Goal: Information Seeking & Learning: Learn about a topic

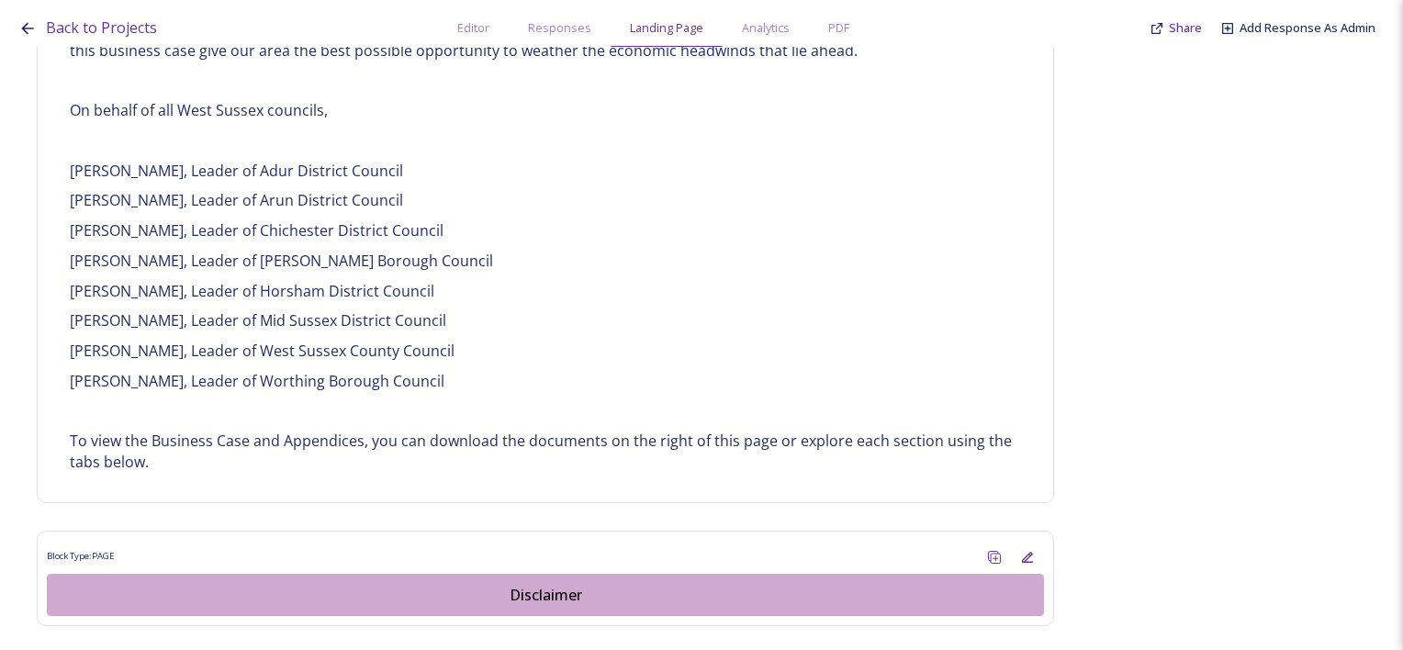
scroll to position [1643, 0]
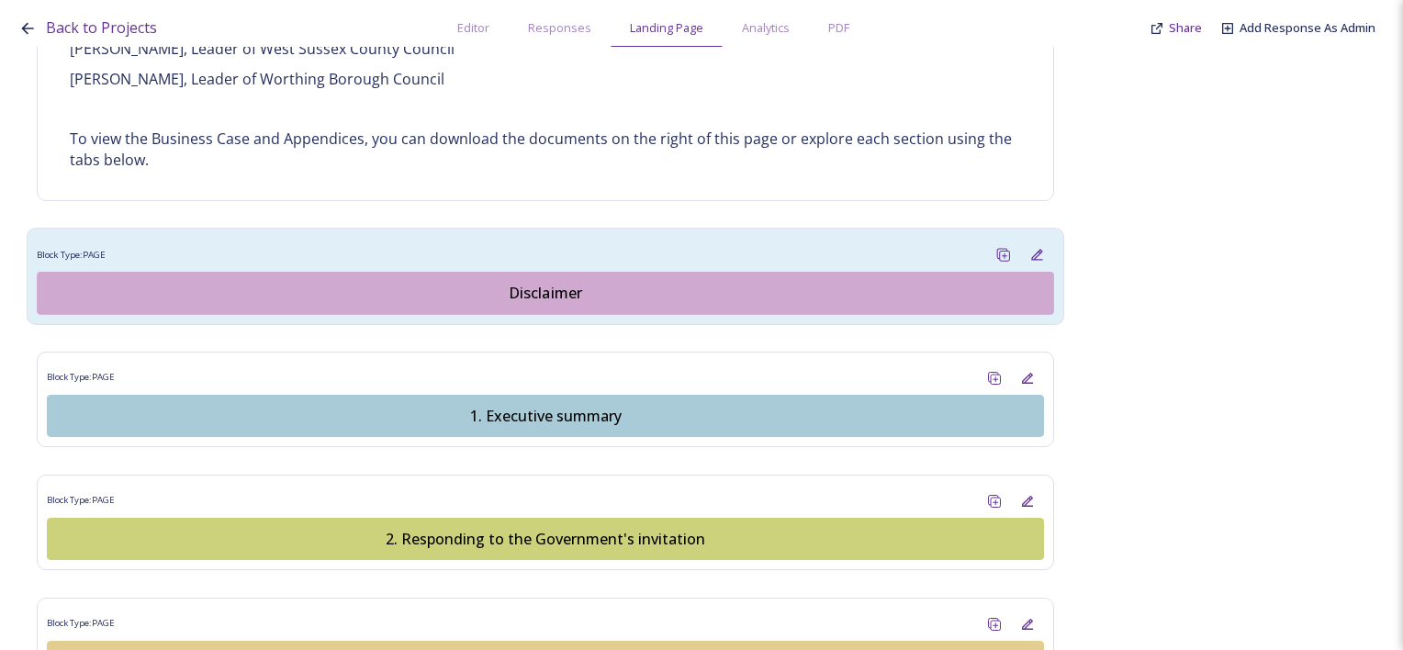
click at [541, 287] on div "Disclaimer" at bounding box center [545, 293] width 996 height 22
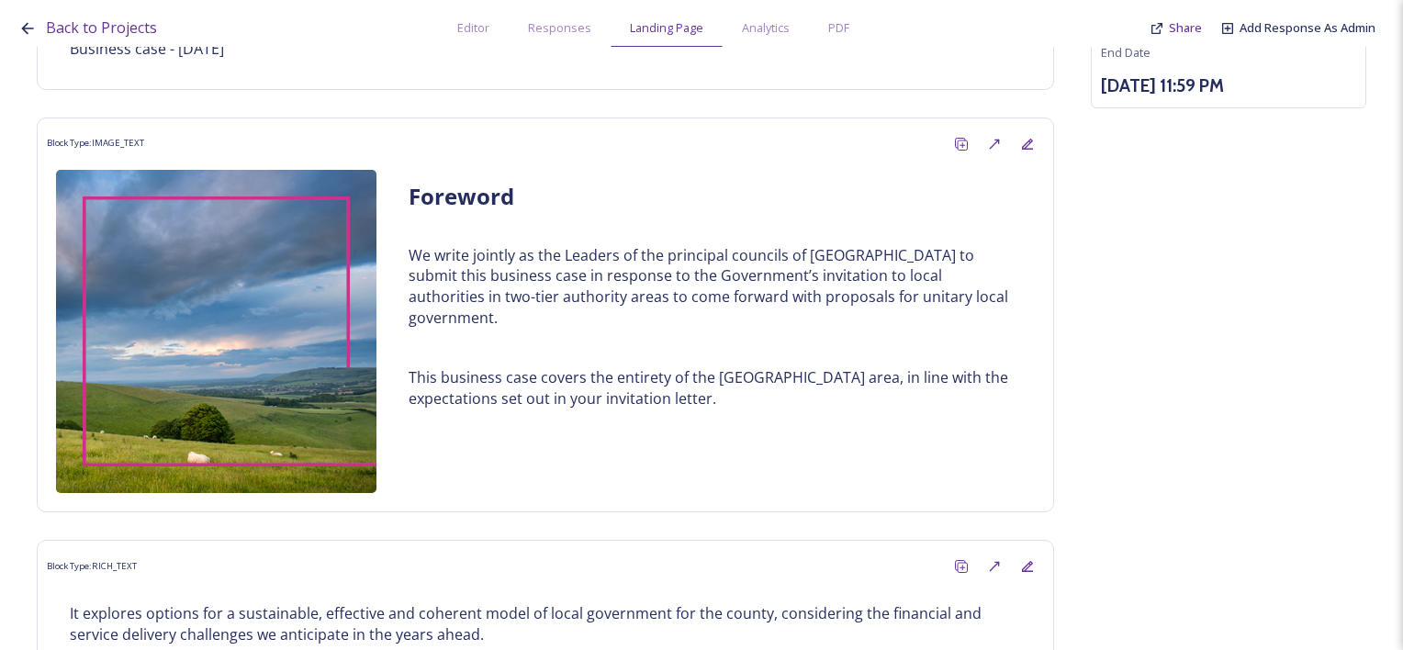
scroll to position [33, 0]
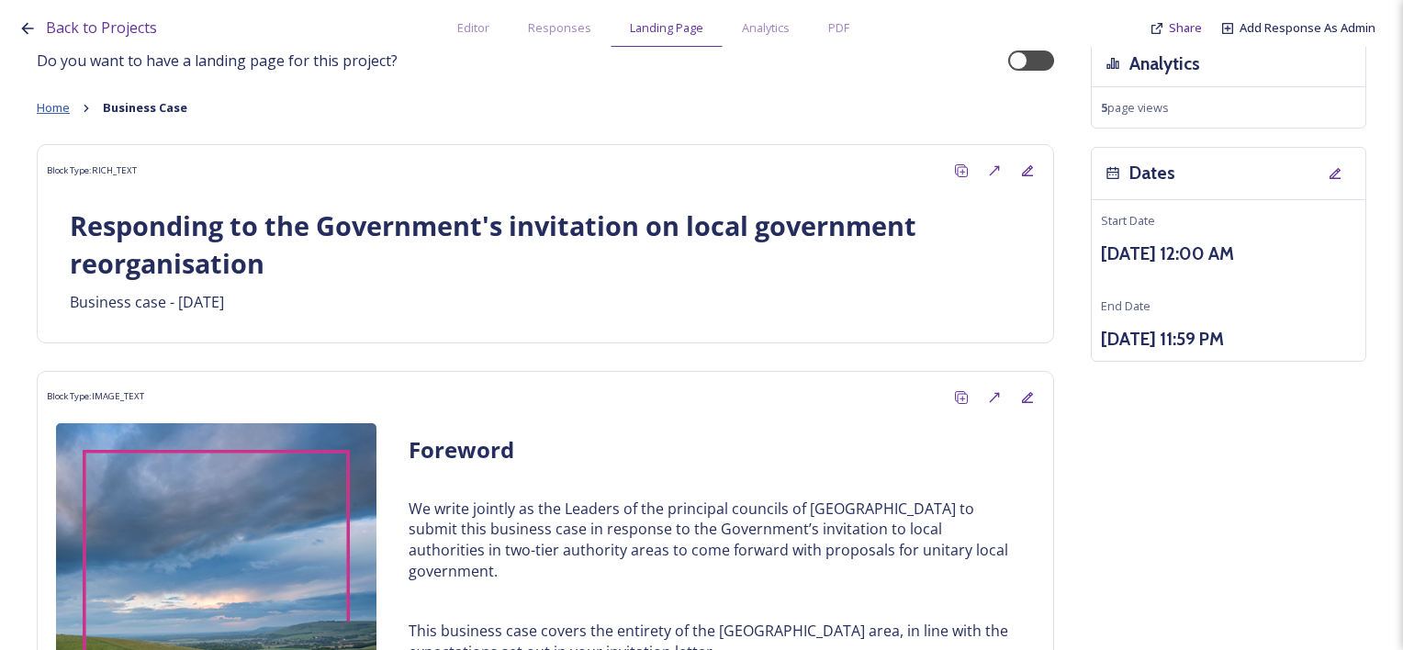
click at [60, 109] on span "Home" at bounding box center [53, 107] width 33 height 17
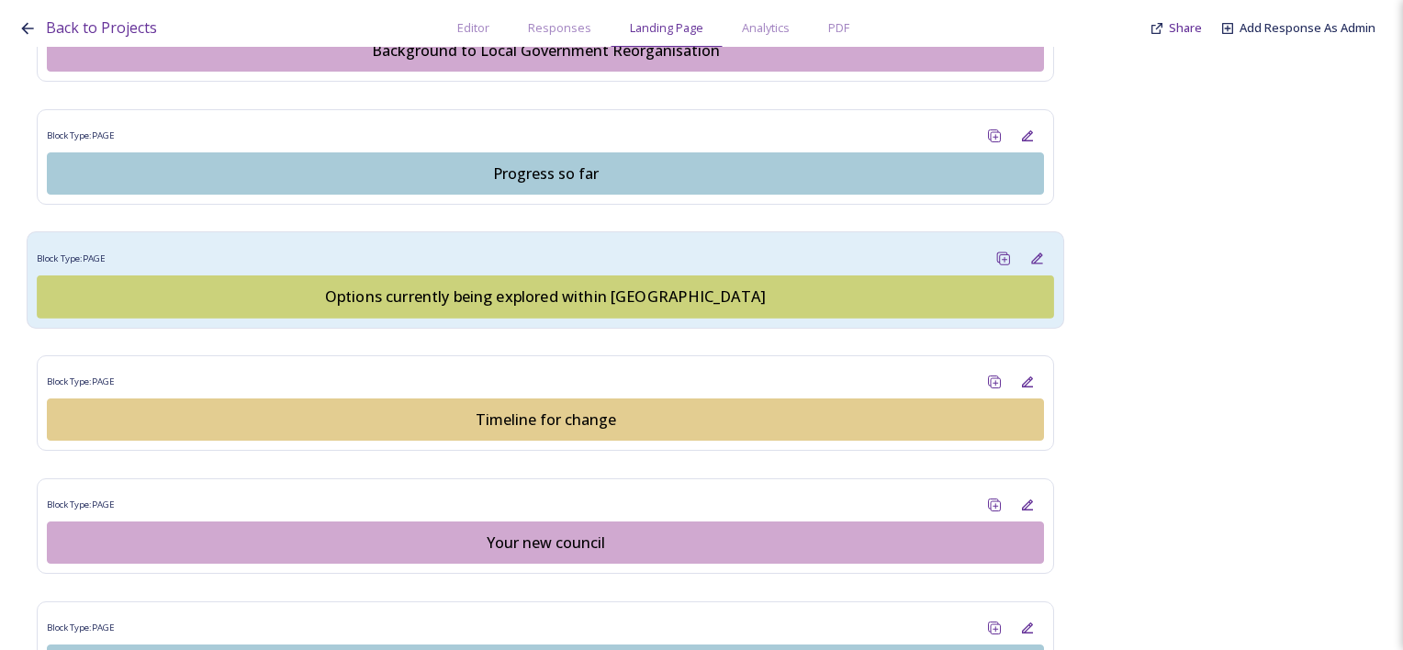
scroll to position [1594, 0]
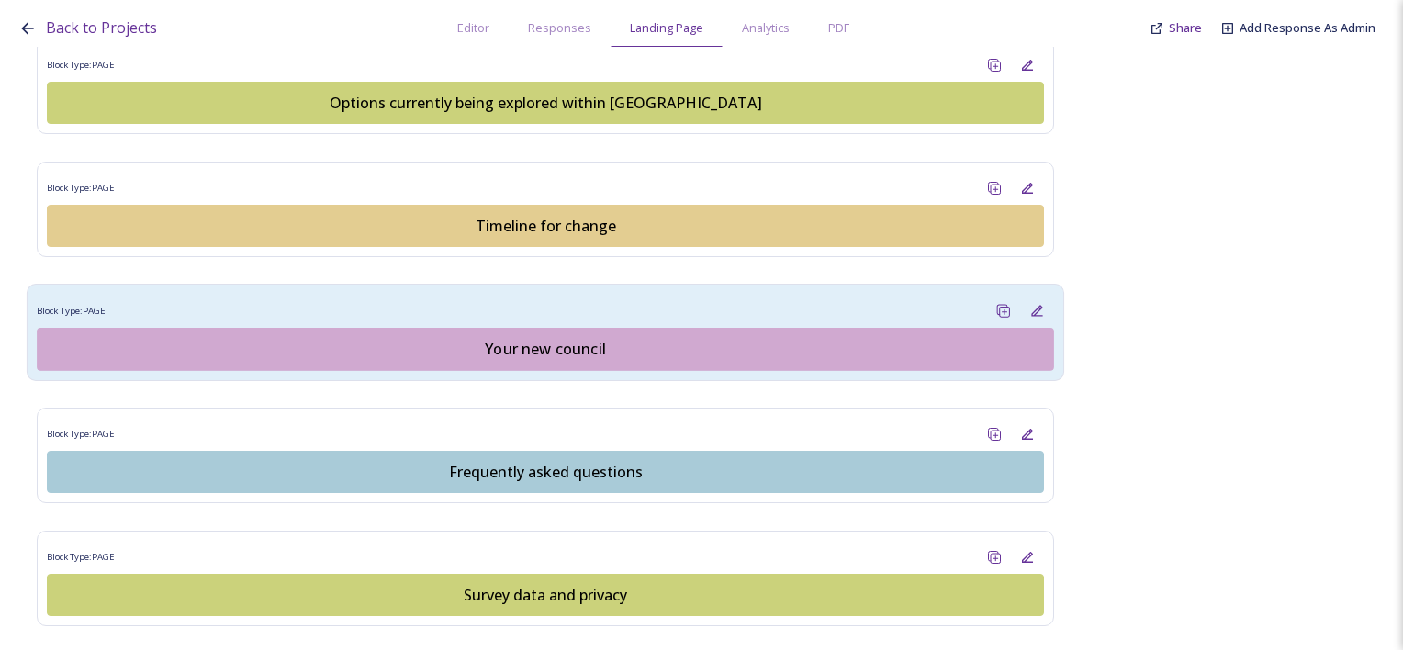
click at [578, 356] on button "Your new council" at bounding box center [546, 349] width 1018 height 43
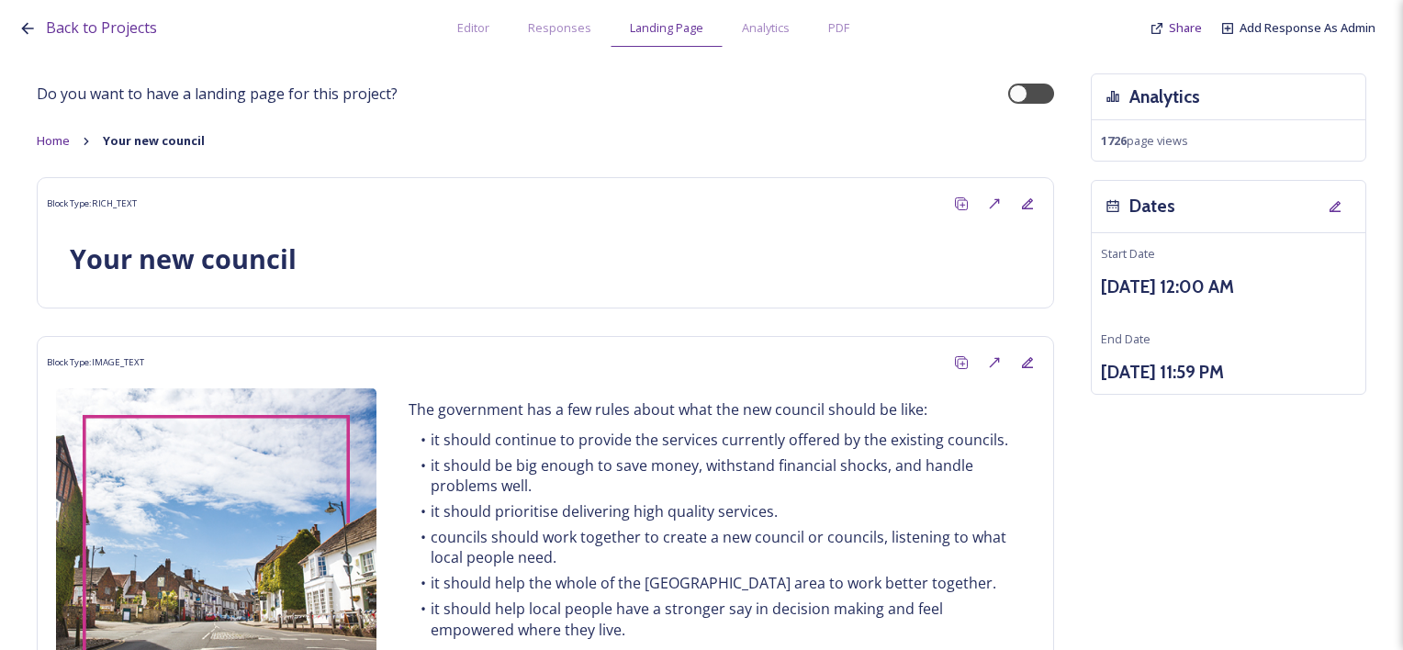
click at [23, 27] on icon at bounding box center [27, 28] width 12 height 12
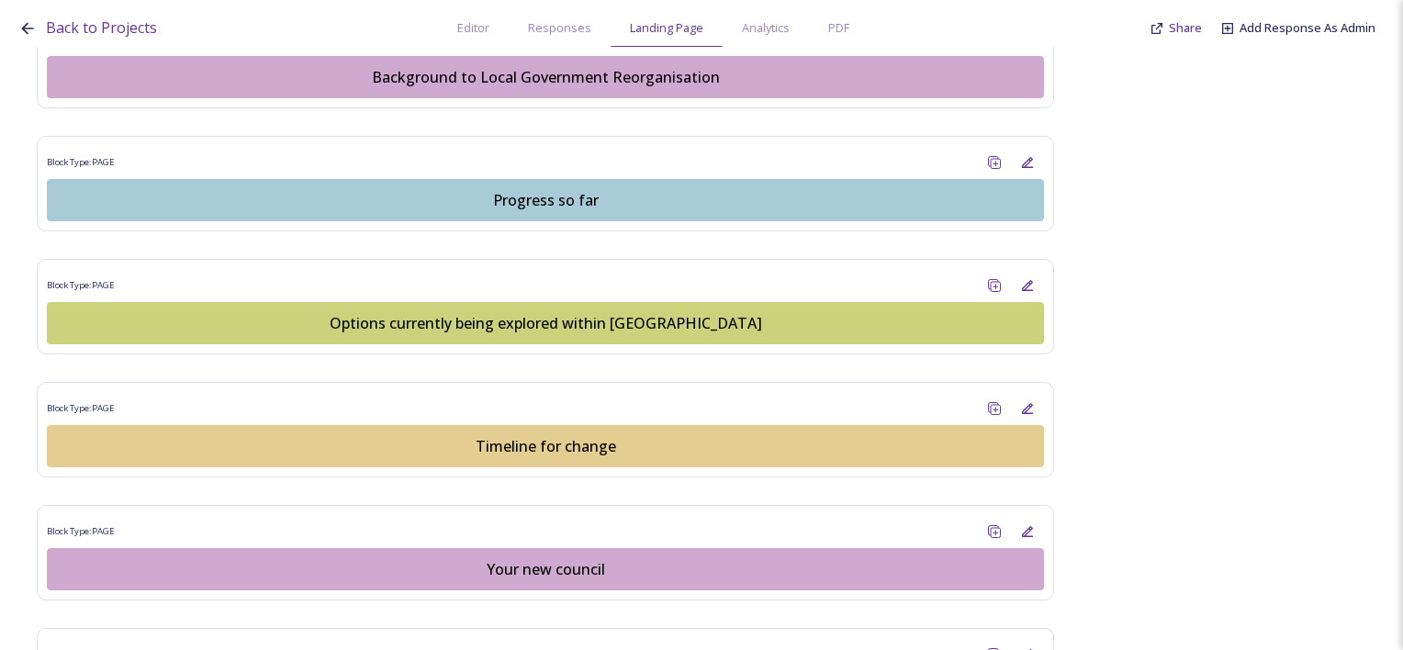
scroll to position [1469, 0]
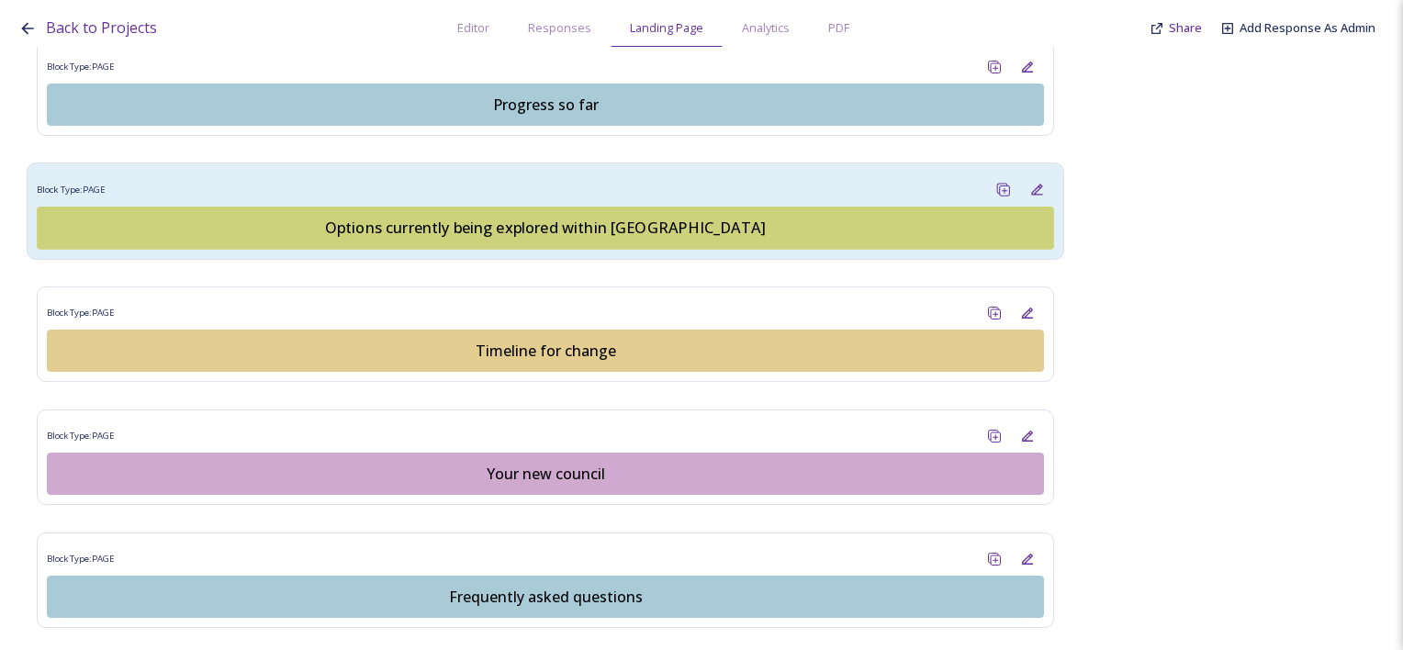
click at [581, 224] on div "Options currently being explored within [GEOGRAPHIC_DATA]" at bounding box center [545, 228] width 996 height 22
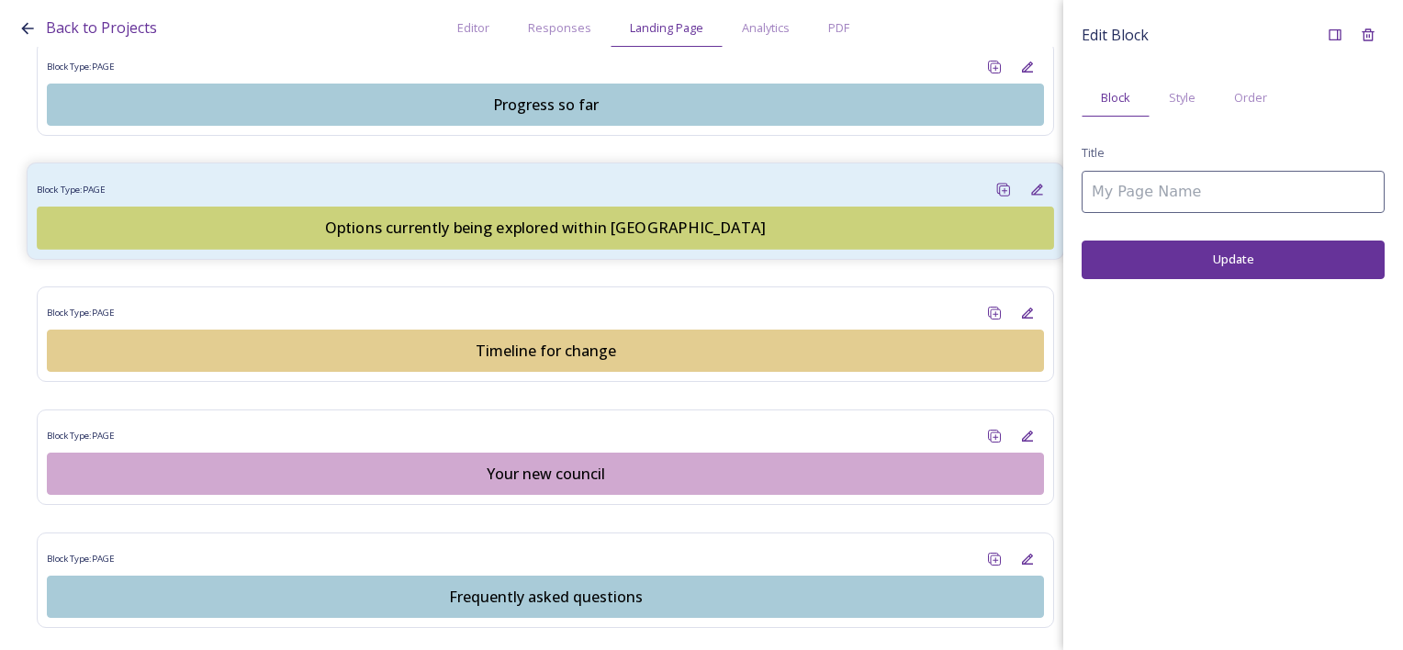
type input "Options currently being explored within [GEOGRAPHIC_DATA]"
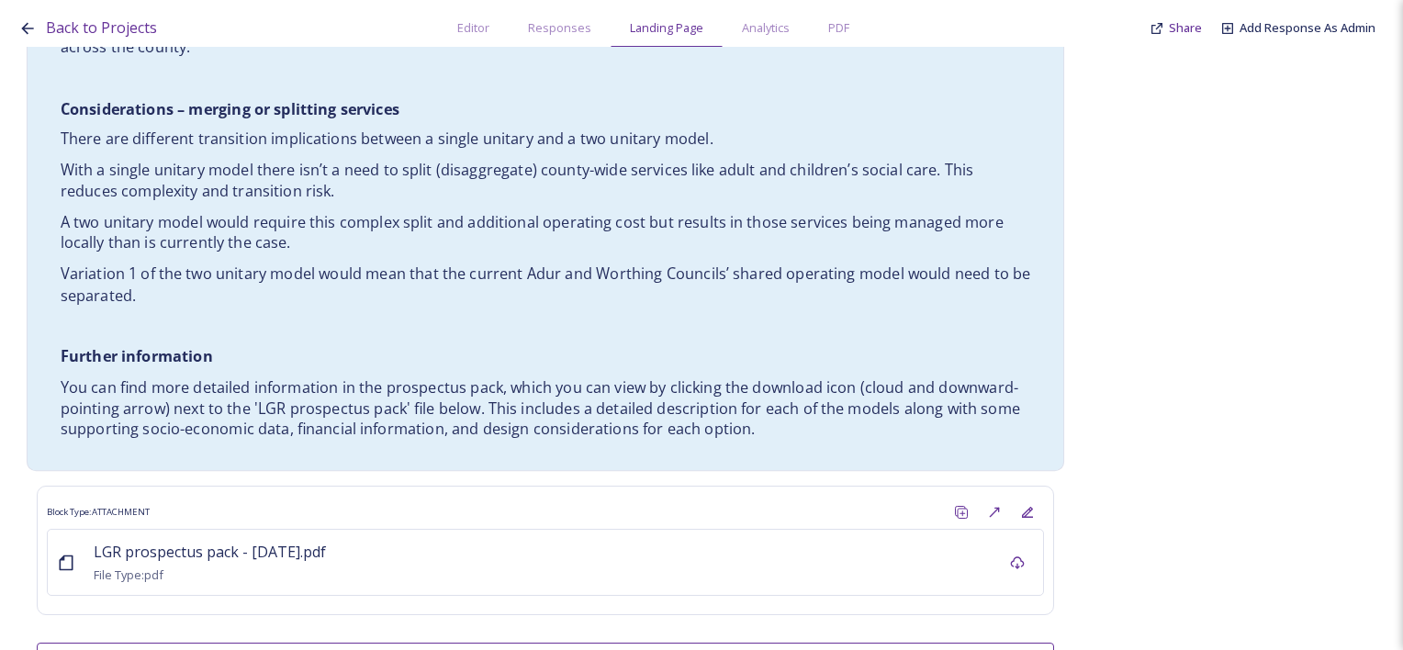
scroll to position [3102, 0]
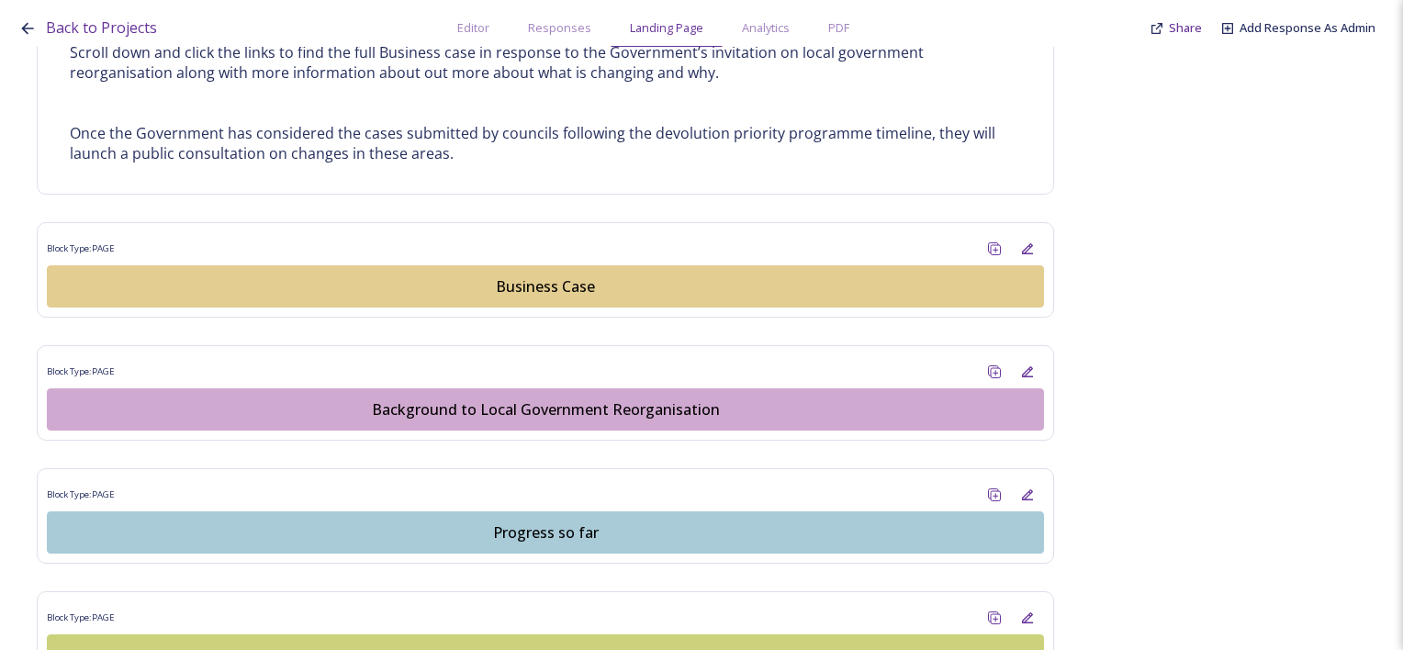
scroll to position [1022, 0]
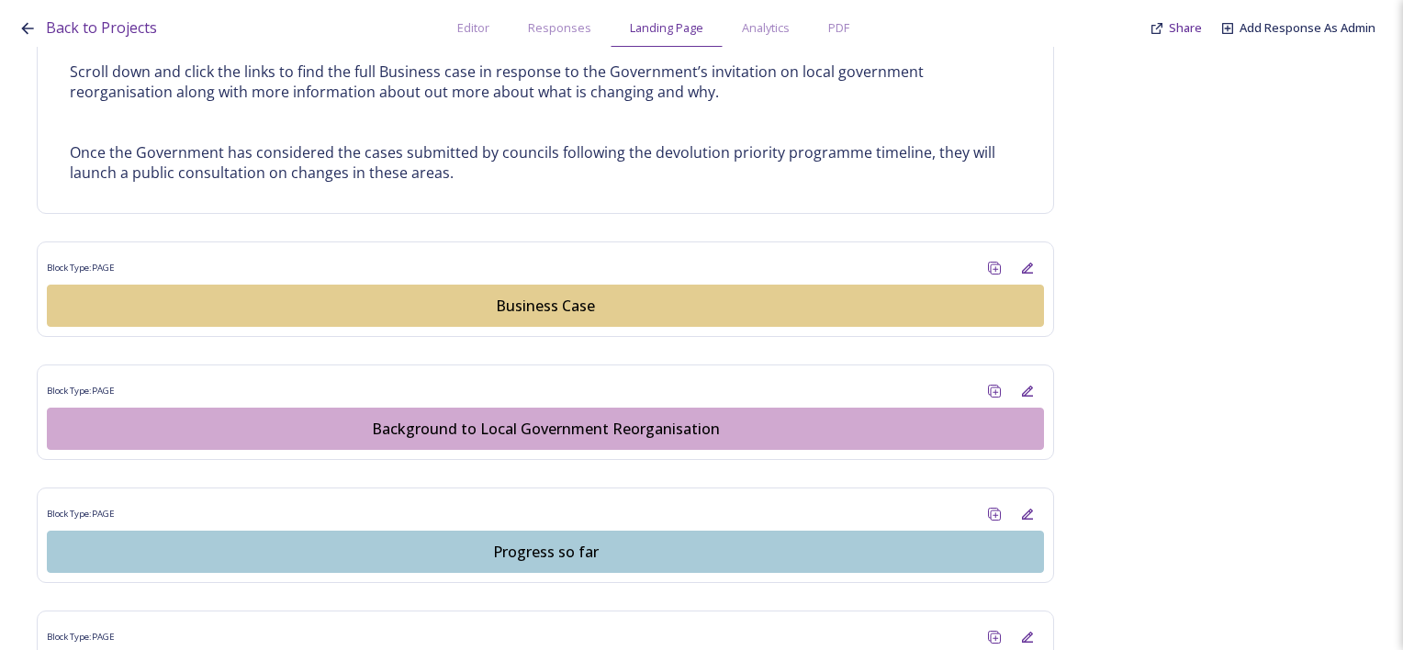
click at [499, 312] on div "Business Case" at bounding box center [545, 306] width 977 height 22
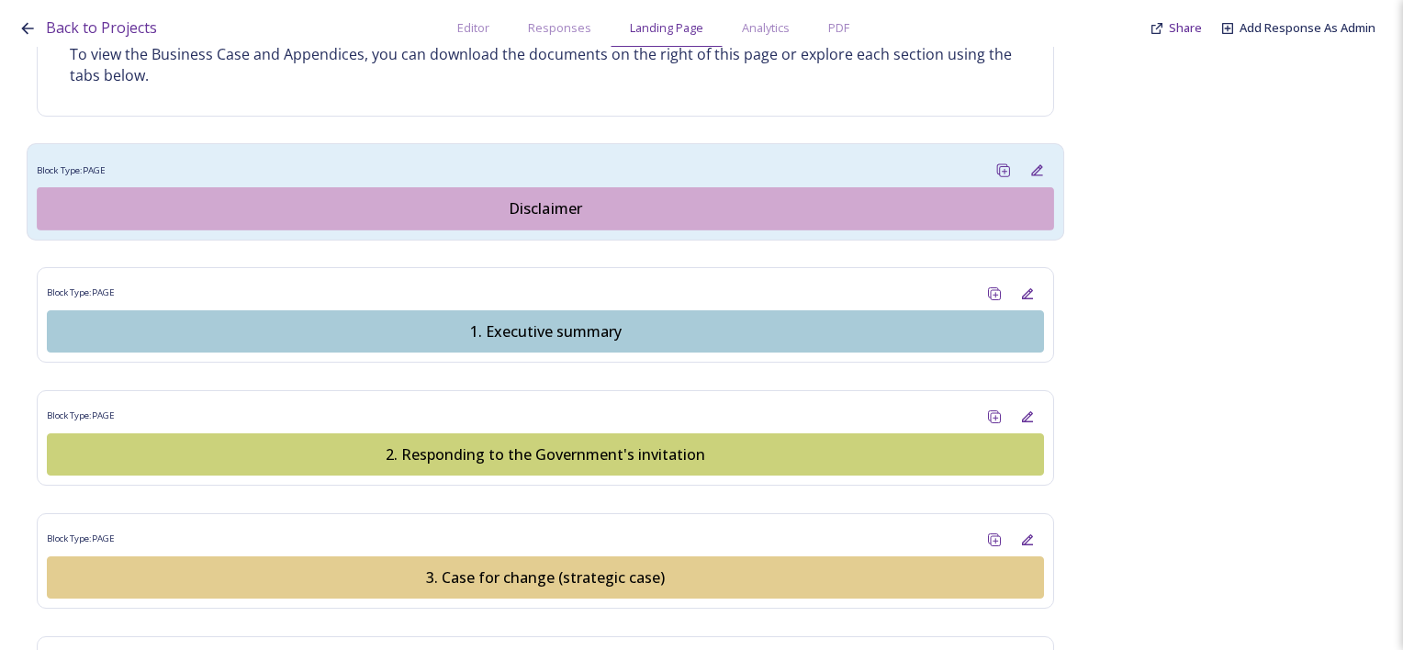
scroll to position [1837, 0]
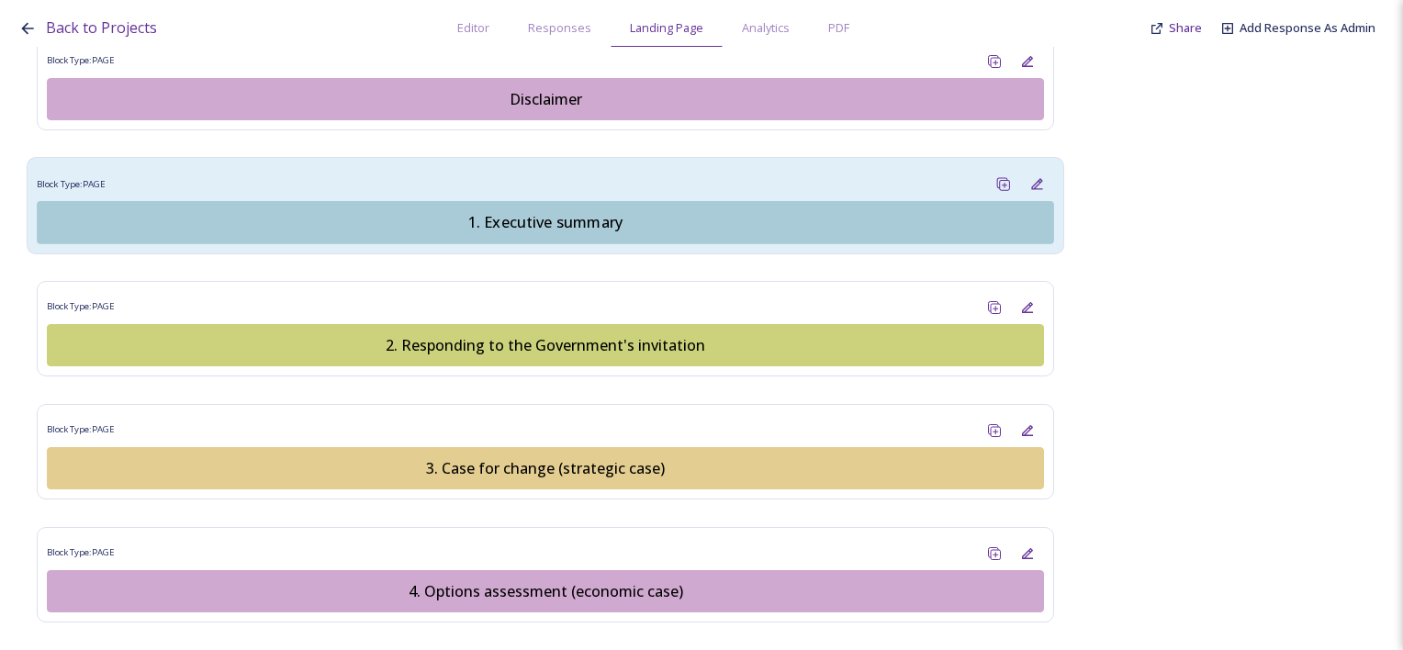
click at [544, 220] on div "1. Executive summary" at bounding box center [545, 222] width 996 height 22
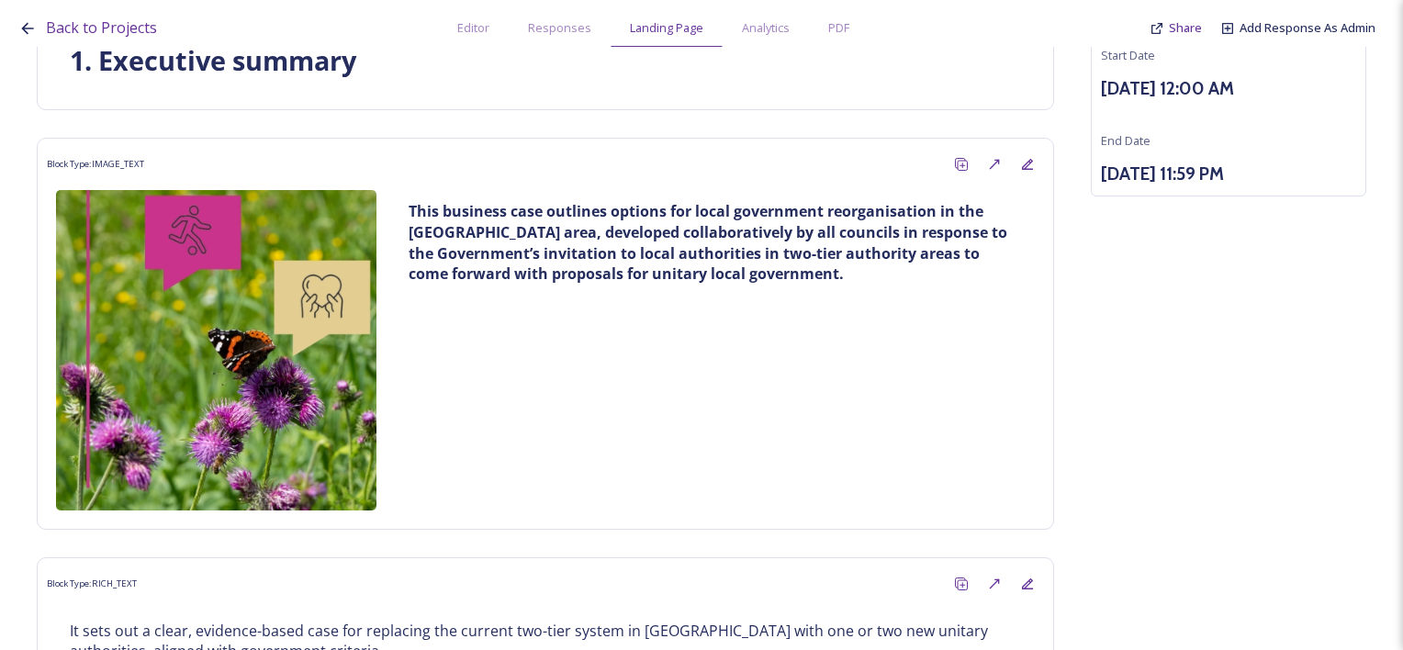
scroll to position [276, 0]
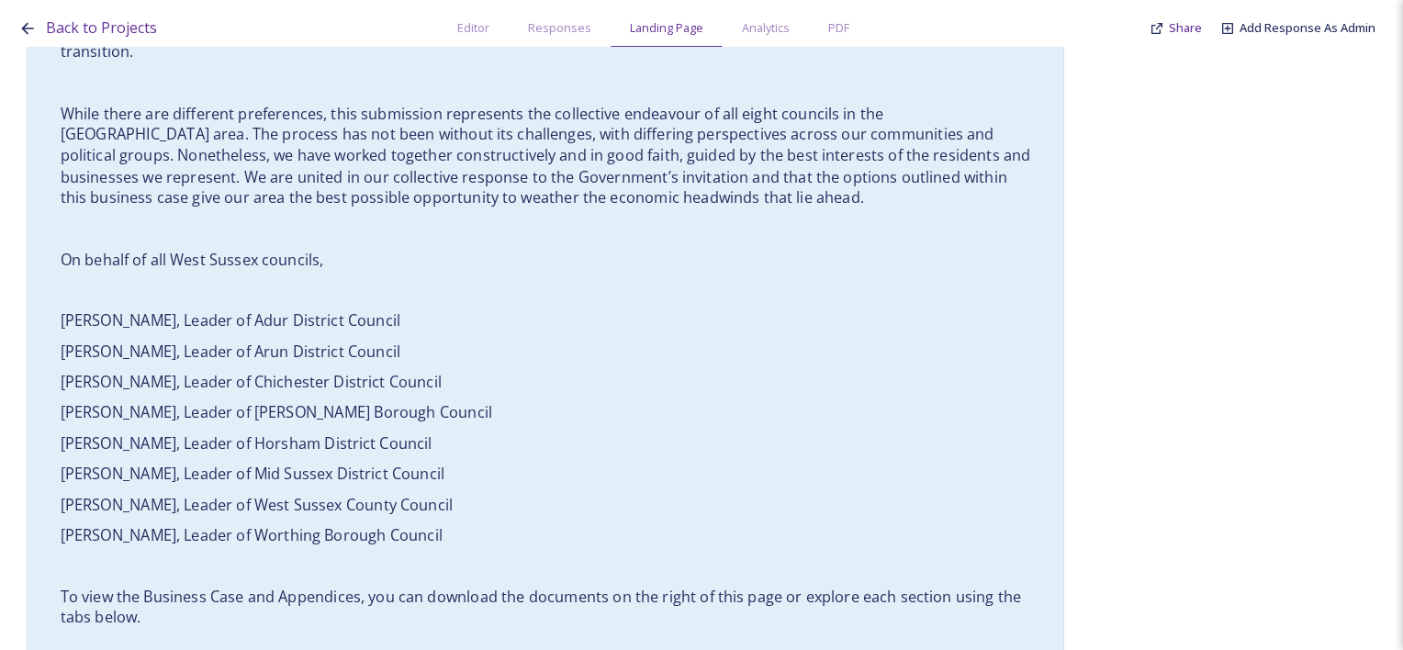
scroll to position [1745, 0]
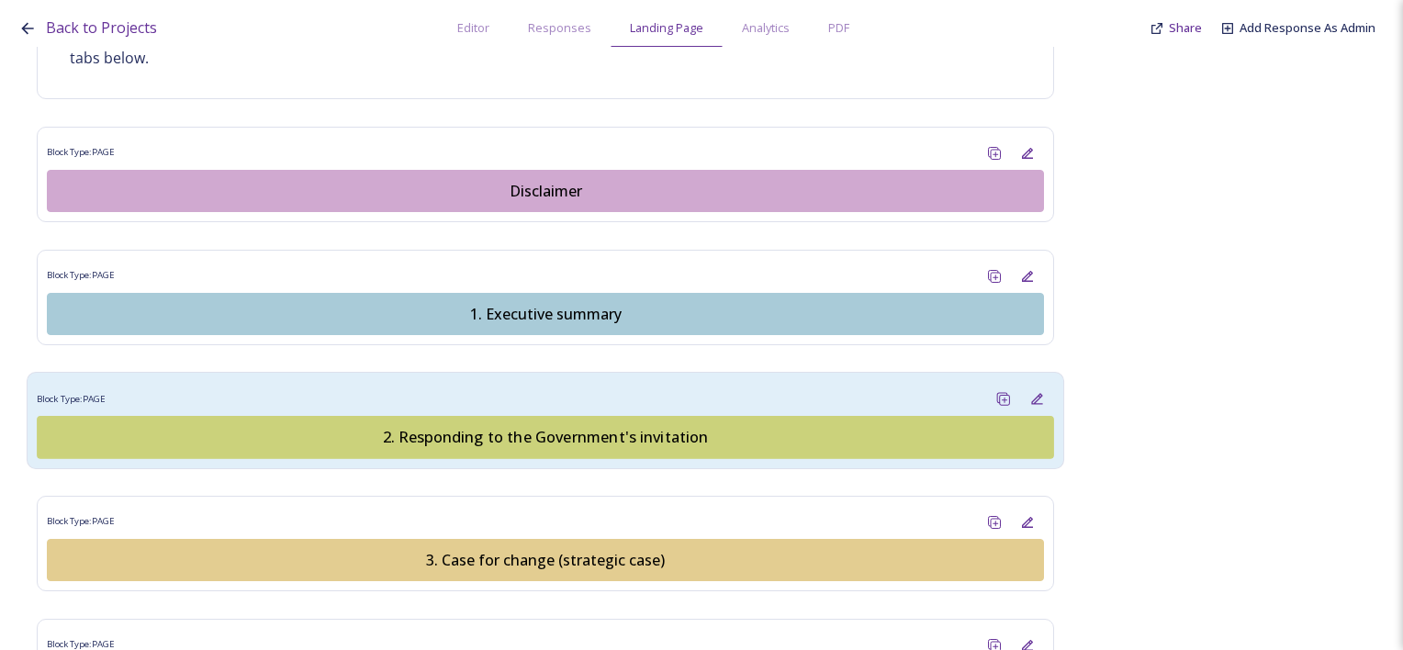
click at [511, 432] on div "2. Responding to the Government's invitation" at bounding box center [545, 437] width 996 height 22
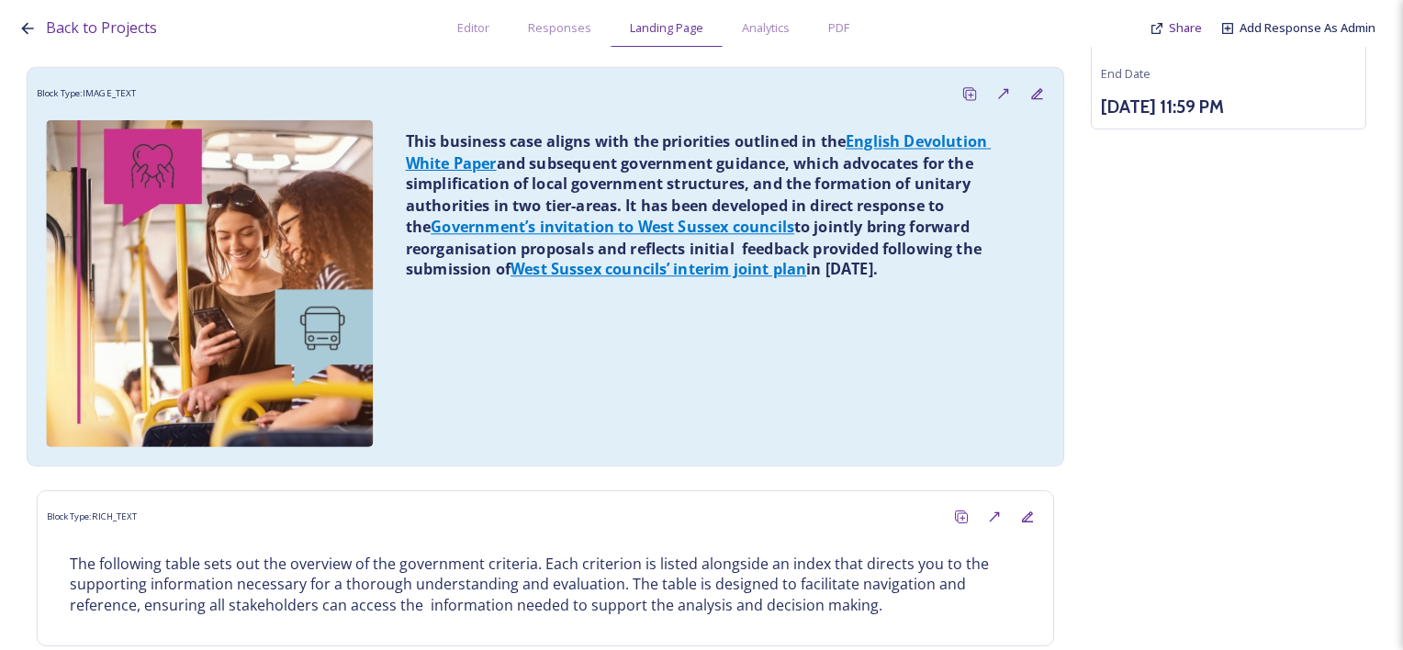
scroll to position [92, 0]
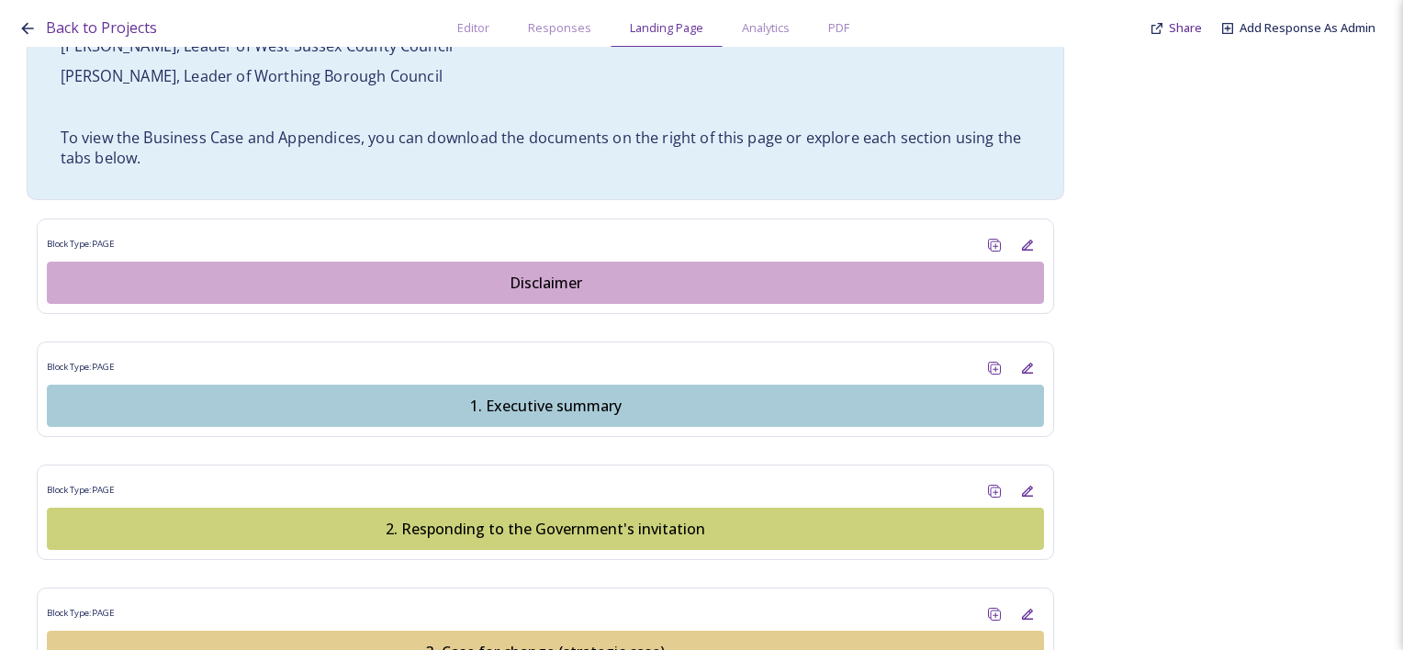
scroll to position [1929, 0]
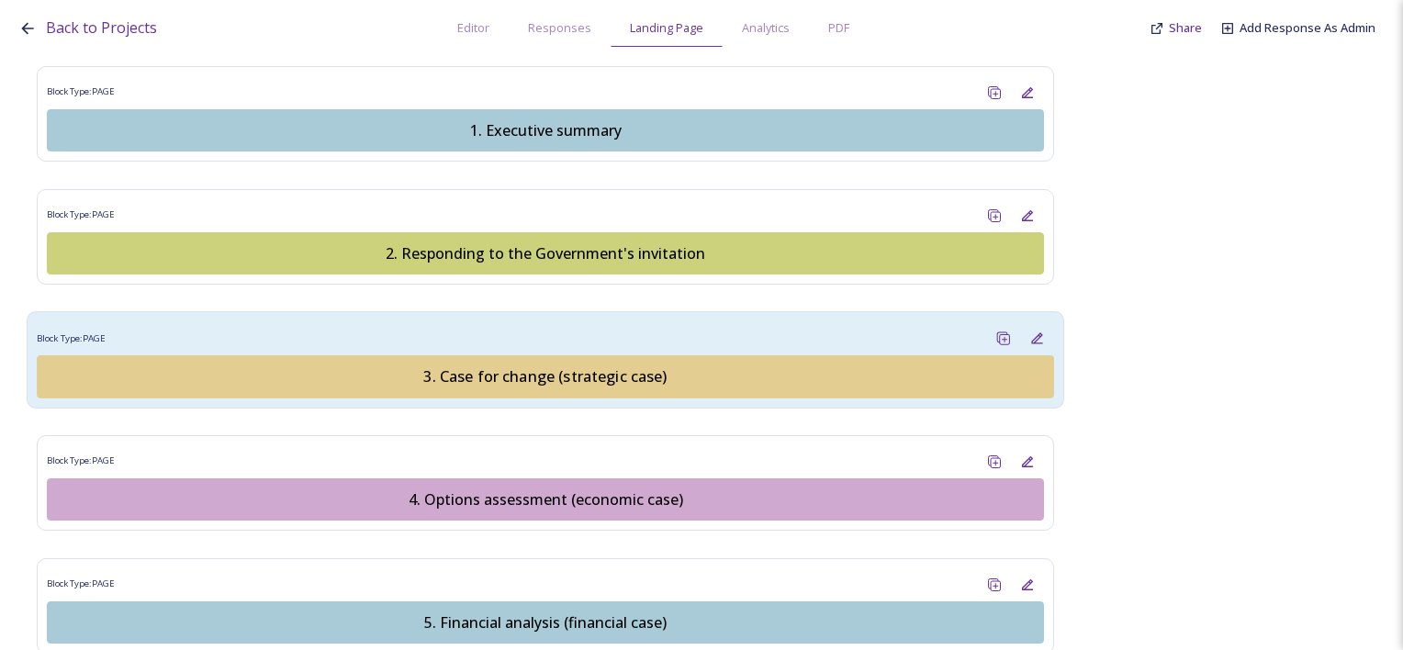
click at [570, 380] on button "3. Case for change (strategic case)" at bounding box center [546, 375] width 1018 height 43
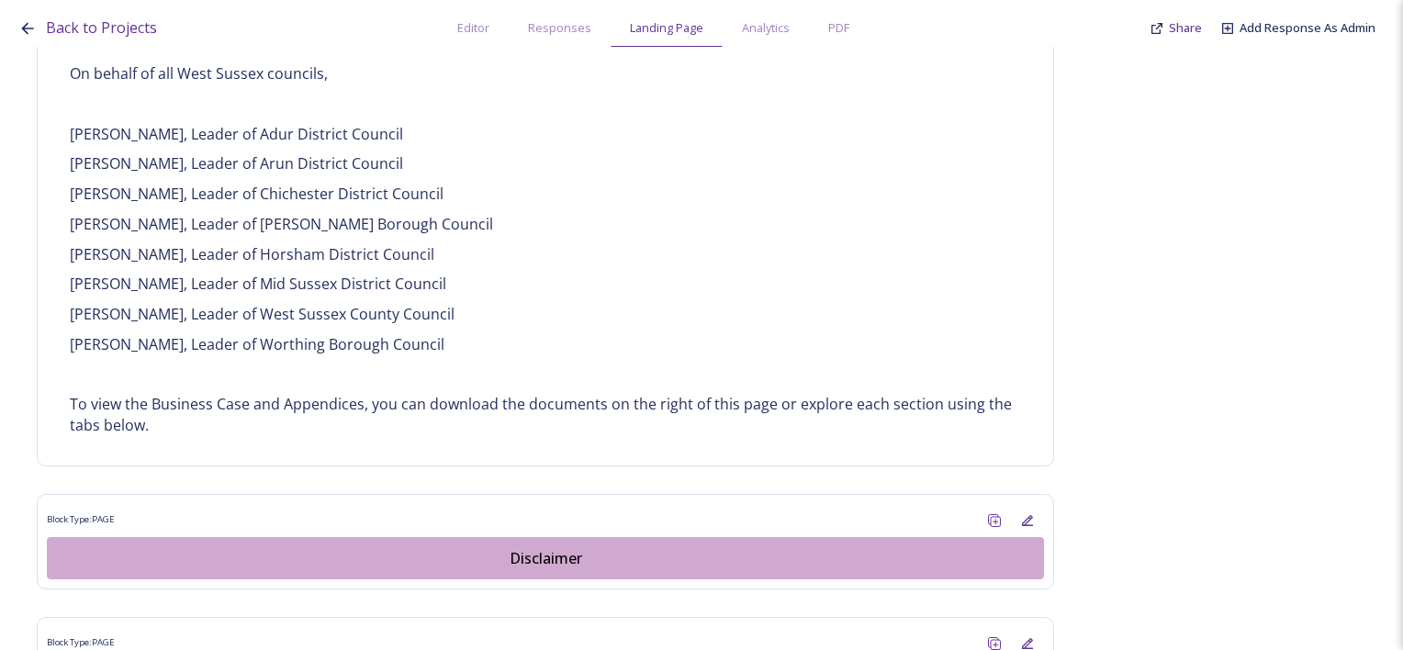
scroll to position [2112, 0]
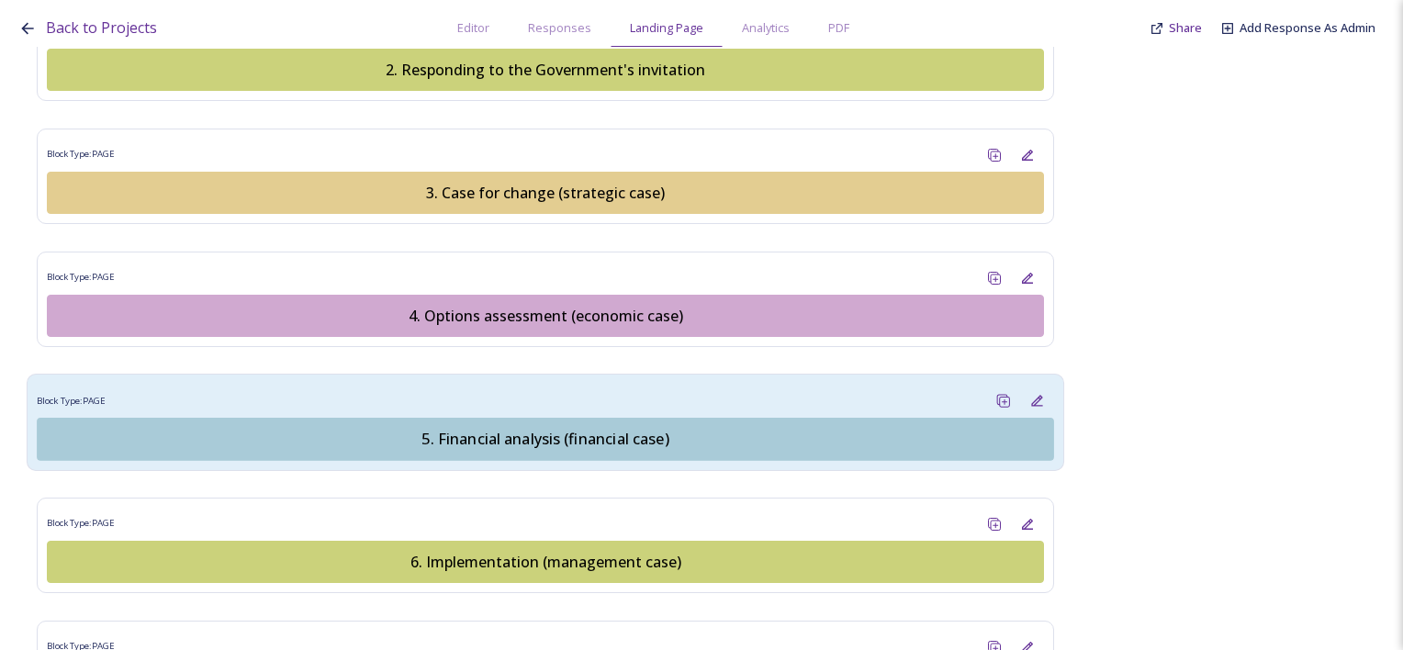
click at [499, 428] on div "5. Financial analysis (financial case)" at bounding box center [545, 439] width 996 height 22
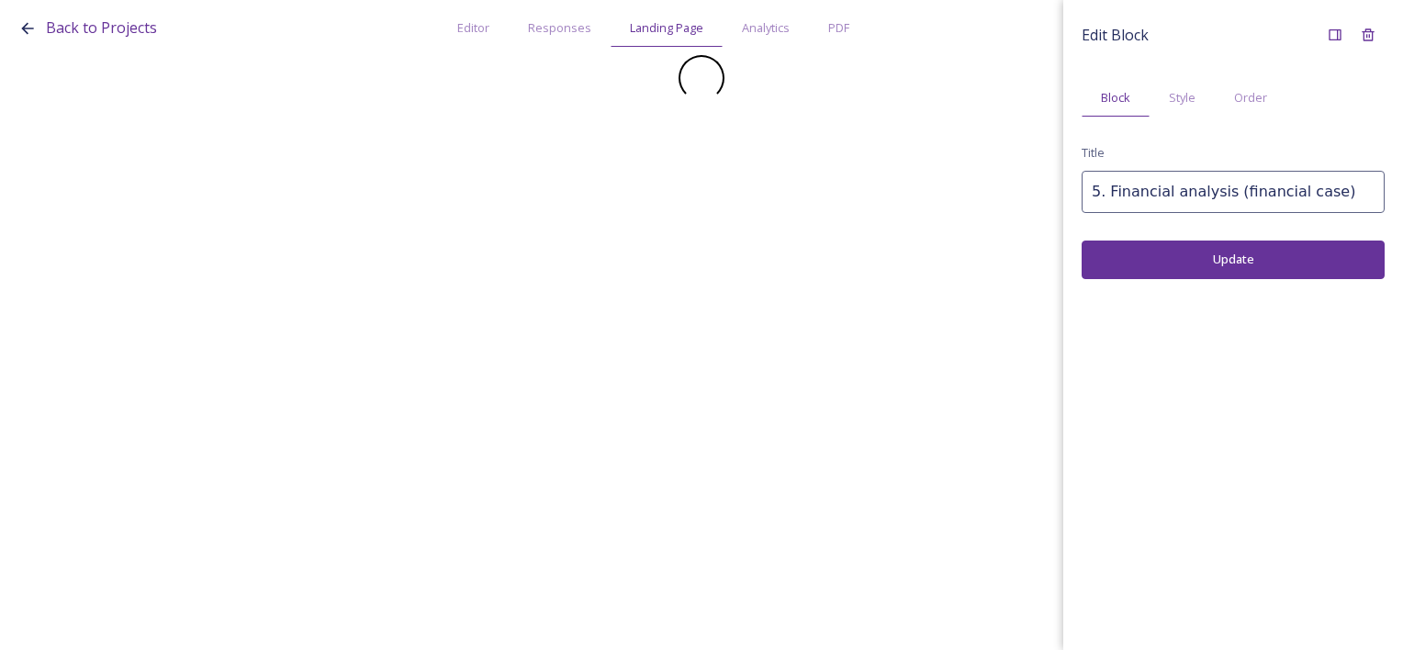
scroll to position [0, 0]
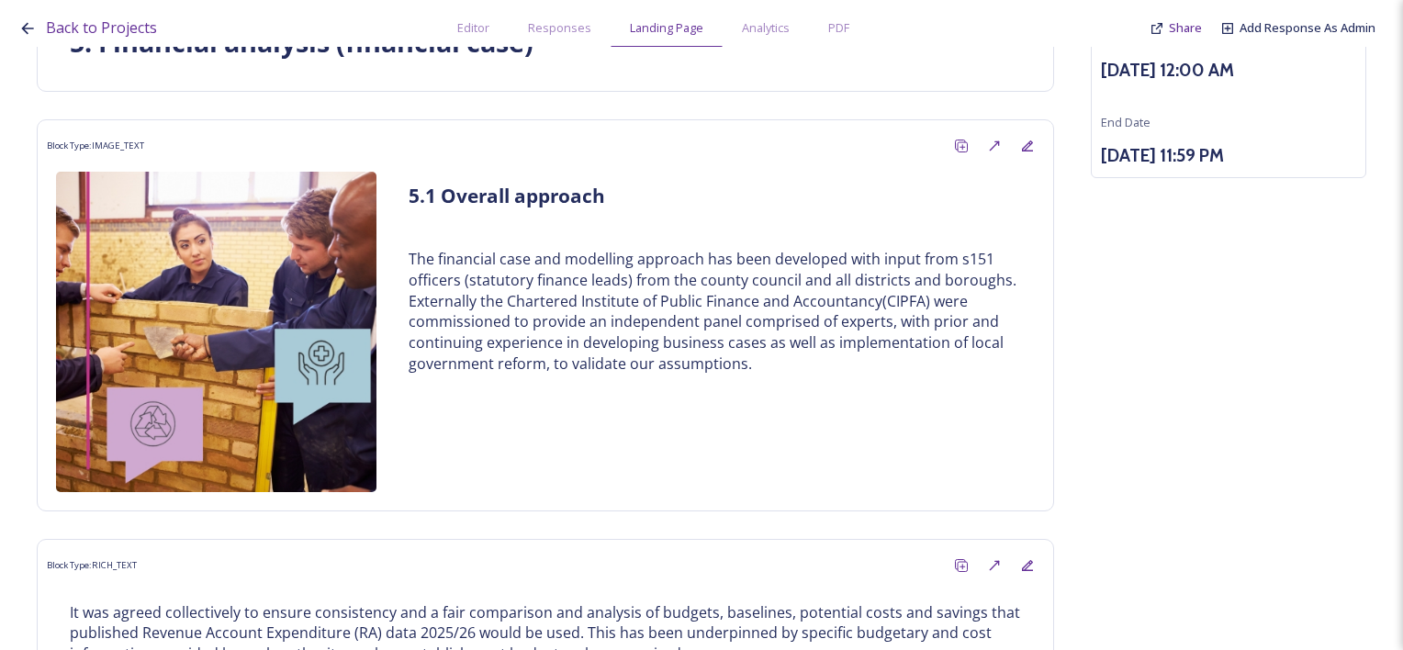
scroll to position [276, 0]
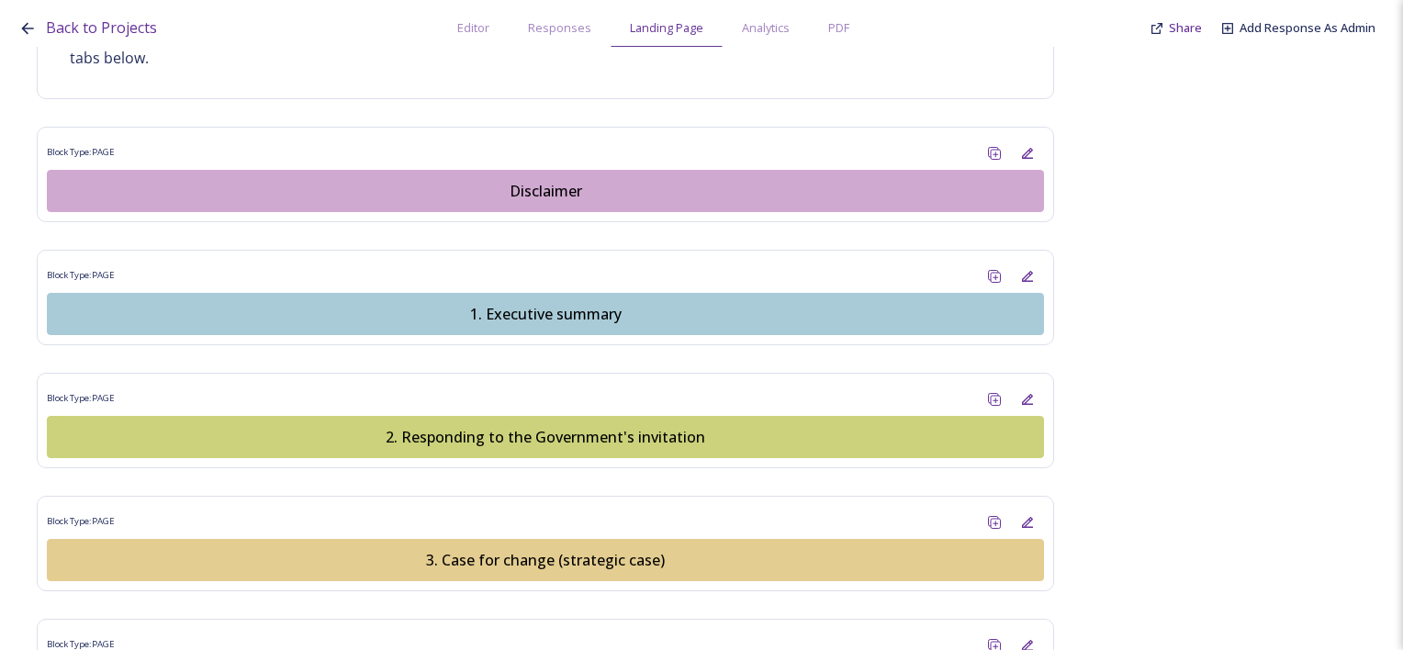
scroll to position [2204, 0]
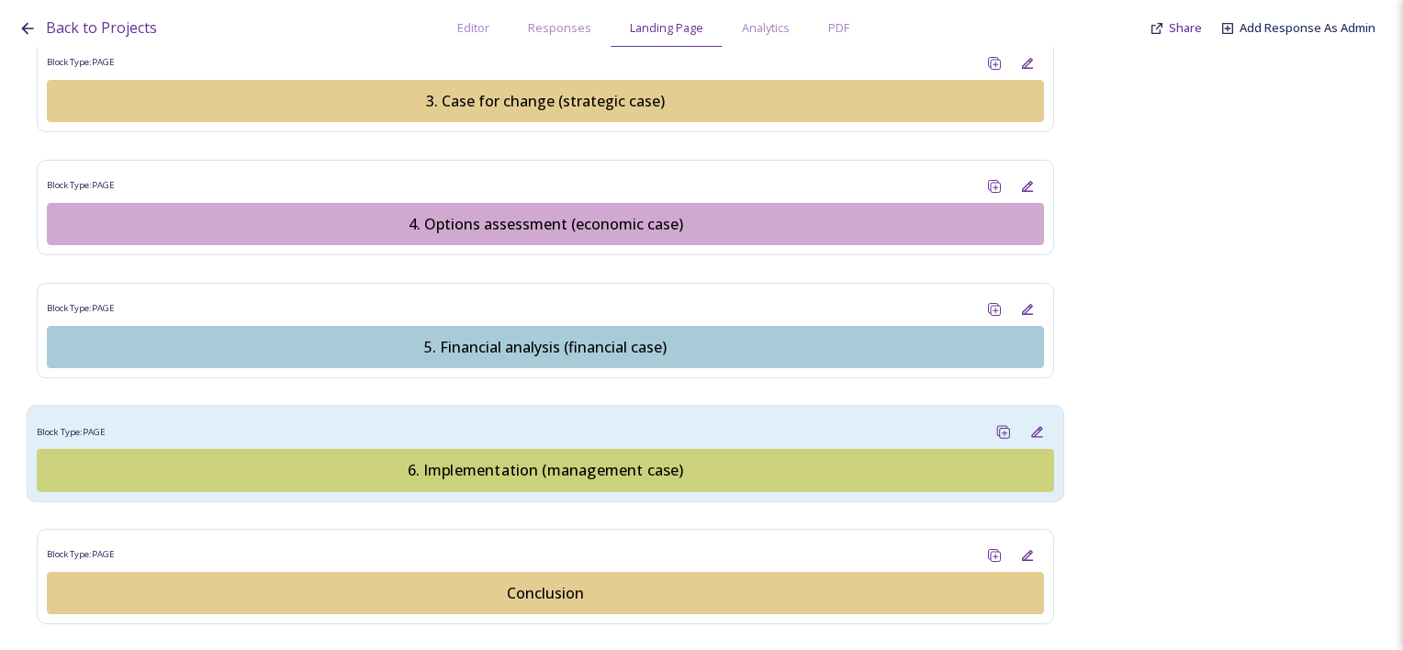
click at [587, 459] on div "6. Implementation (management case)" at bounding box center [545, 470] width 996 height 22
